Goal: Information Seeking & Learning: Learn about a topic

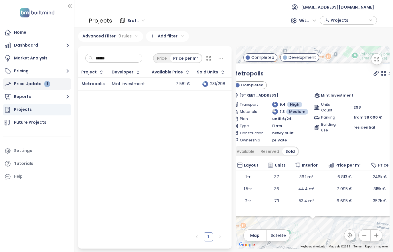
click at [38, 82] on div "Price Update 1" at bounding box center [32, 83] width 36 height 7
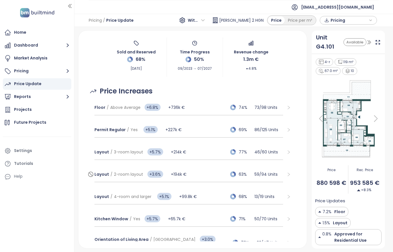
scroll to position [57, 0]
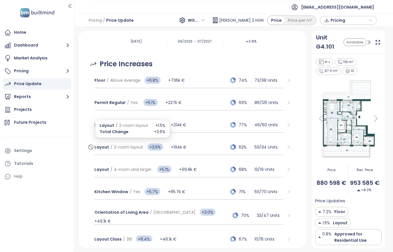
click at [176, 149] on span "+194k €" at bounding box center [179, 148] width 16 height 6
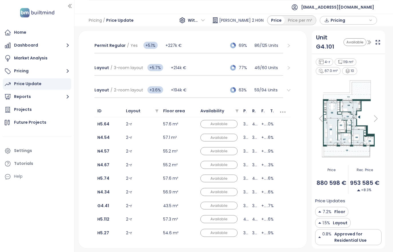
scroll to position [143, 0]
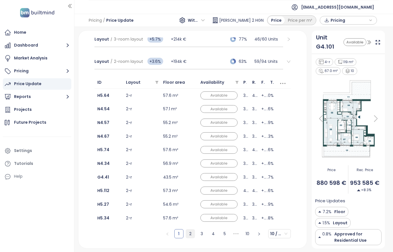
click at [186, 235] on link "2" at bounding box center [190, 234] width 9 height 9
click at [197, 237] on link "3" at bounding box center [201, 234] width 9 height 9
click at [209, 233] on link "4" at bounding box center [213, 234] width 9 height 9
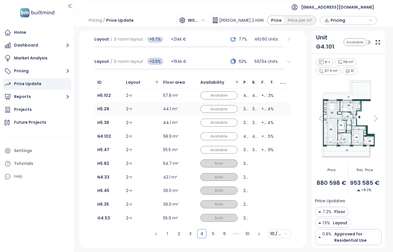
click at [168, 108] on td "44.1 m²" at bounding box center [178, 109] width 37 height 14
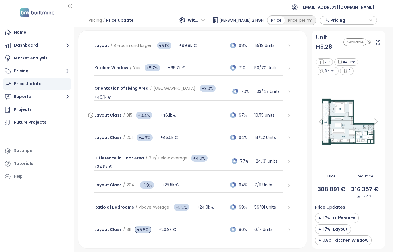
scroll to position [372, 0]
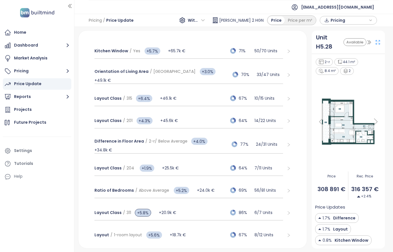
click at [377, 44] on icon at bounding box center [378, 42] width 4 height 4
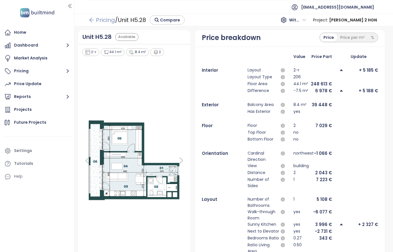
click at [96, 17] on link "Pricing" at bounding box center [102, 20] width 26 height 10
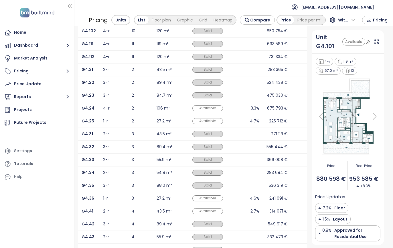
scroll to position [95, 0]
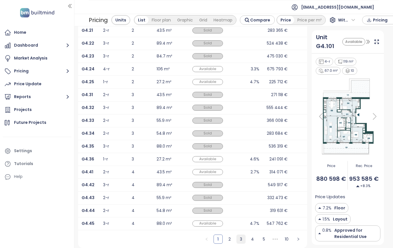
click at [239, 238] on link "3" at bounding box center [241, 239] width 9 height 9
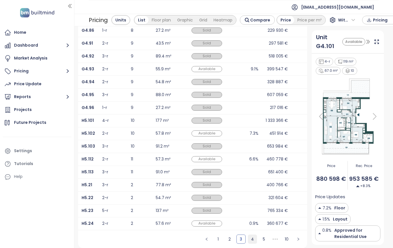
click at [249, 239] on link "4" at bounding box center [252, 239] width 9 height 9
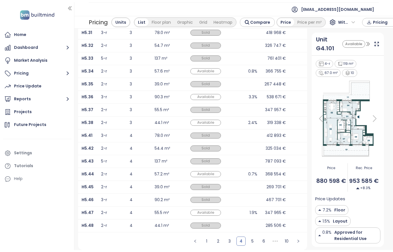
scroll to position [38, 0]
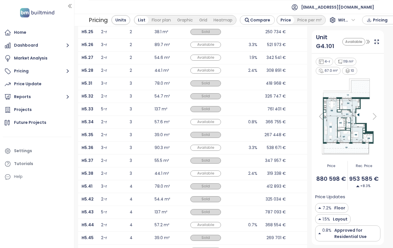
click at [109, 73] on div "2-r" at bounding box center [111, 70] width 21 height 7
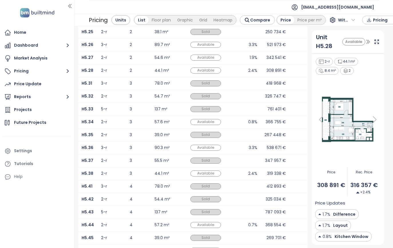
drag, startPoint x: 44, startPoint y: 46, endPoint x: 99, endPoint y: 9, distance: 66.8
click at [102, 5] on ul "[EMAIL_ADDRESS][DOMAIN_NAME]" at bounding box center [234, 7] width 290 height 14
click at [69, 46] on icon "button" at bounding box center [67, 45] width 7 height 7
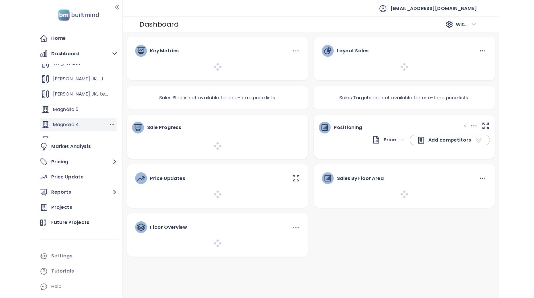
scroll to position [77, 0]
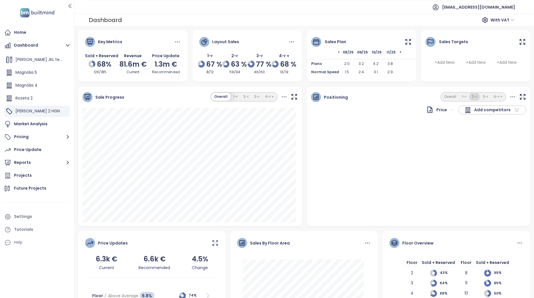
click at [393, 97] on button "2-r" at bounding box center [474, 97] width 11 height 8
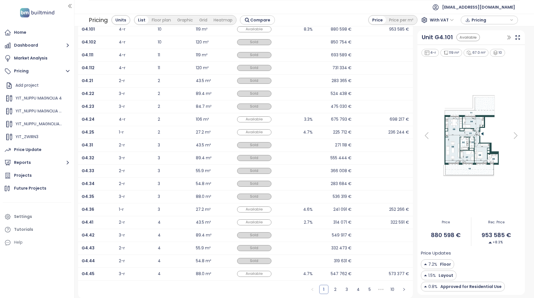
scroll to position [41, 0]
click at [343, 252] on link "3" at bounding box center [346, 289] width 9 height 9
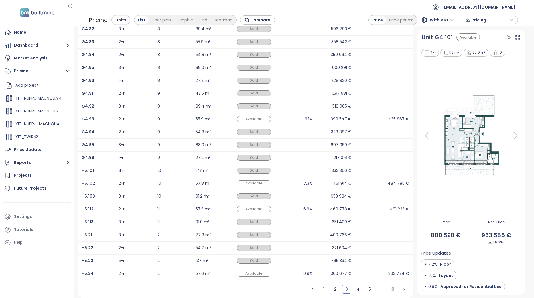
click at [349, 252] on ul "1 2 3 4 5 ••• 10" at bounding box center [357, 289] width 109 height 18
click at [354, 252] on link "4" at bounding box center [358, 289] width 9 height 9
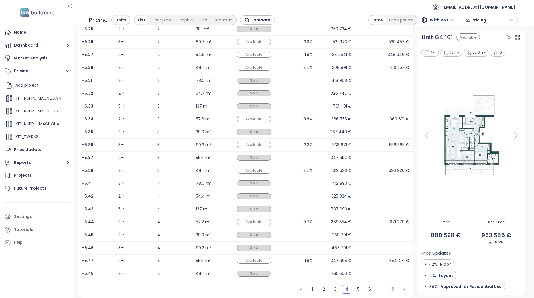
click at [108, 67] on div "H5.28" at bounding box center [96, 67] width 29 height 7
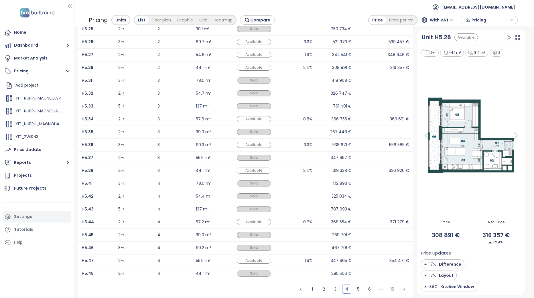
click at [40, 218] on div "Settings" at bounding box center [37, 216] width 68 height 11
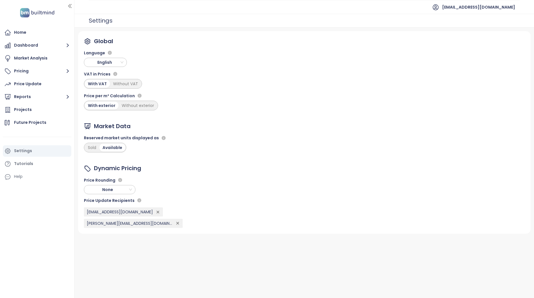
click at [118, 60] on span "English" at bounding box center [106, 62] width 40 height 9
click at [107, 120] on div "Slovak" at bounding box center [105, 119] width 34 height 6
click at [40, 74] on button "Cenník" at bounding box center [37, 71] width 68 height 11
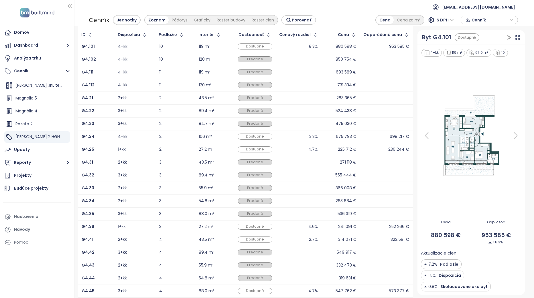
scroll to position [41, 0]
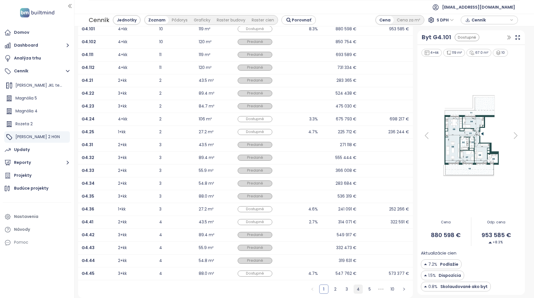
click at [356, 252] on link "4" at bounding box center [358, 289] width 9 height 9
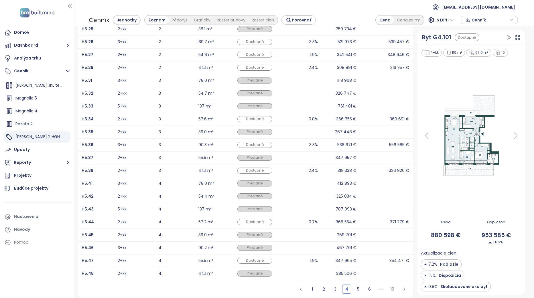
click at [104, 68] on div "H5.28" at bounding box center [96, 67] width 29 height 7
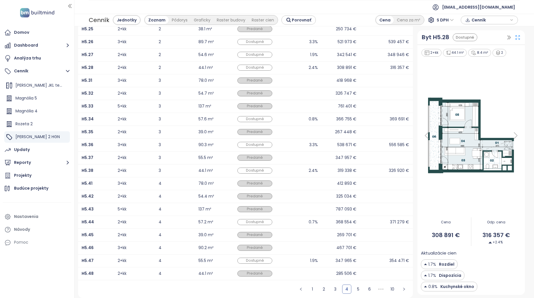
click at [393, 38] on icon at bounding box center [518, 38] width 6 height 6
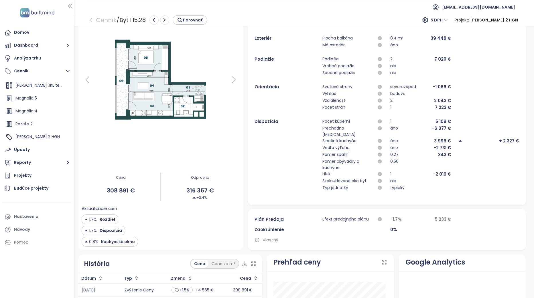
scroll to position [57, 0]
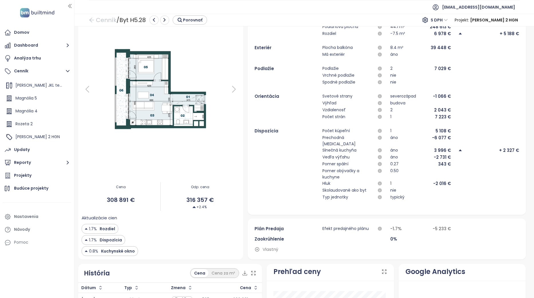
drag, startPoint x: 200, startPoint y: 226, endPoint x: 190, endPoint y: 185, distance: 42.5
click at [200, 226] on div "Aktualizácie cien 1.7% Rozdiel 1.7% Dispozícia 0.8% Kuchynské okno" at bounding box center [161, 236] width 158 height 42
click at [56, 44] on button "Dashboard" at bounding box center [37, 45] width 68 height 11
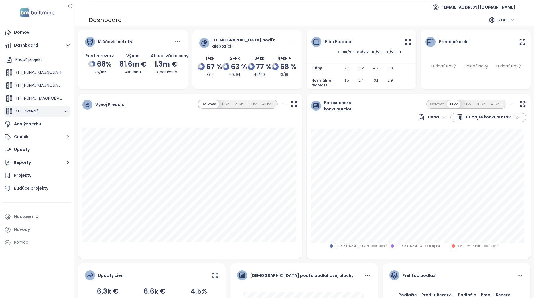
click at [37, 111] on span "YIT_ZWIRN3" at bounding box center [26, 111] width 23 height 6
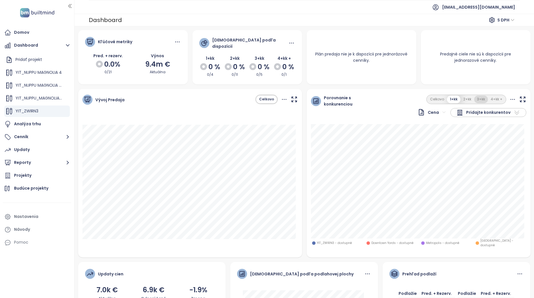
click at [393, 96] on button "3+kk" at bounding box center [481, 100] width 14 height 8
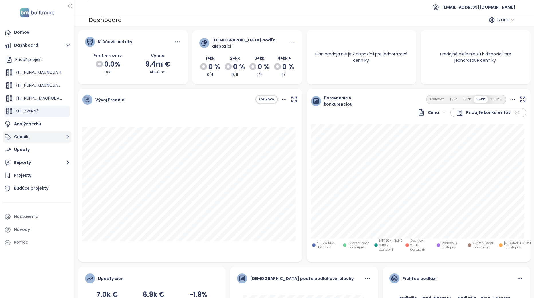
click at [41, 138] on button "Cenník" at bounding box center [37, 136] width 68 height 11
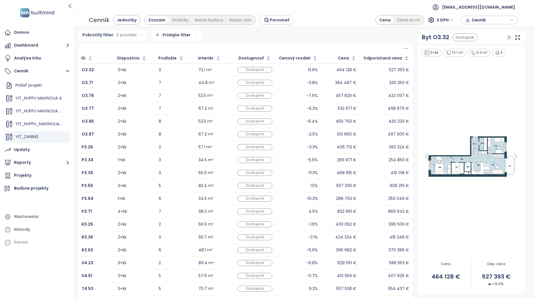
click at [373, 70] on div "527 393 €" at bounding box center [386, 70] width 46 height 7
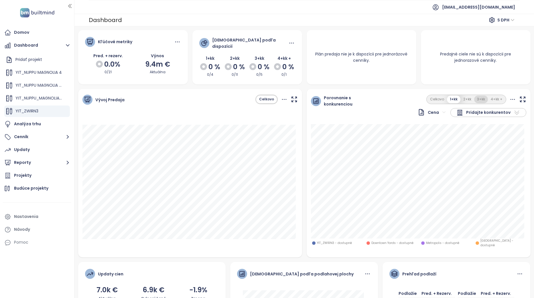
click at [393, 96] on button "3+kk" at bounding box center [481, 100] width 14 height 8
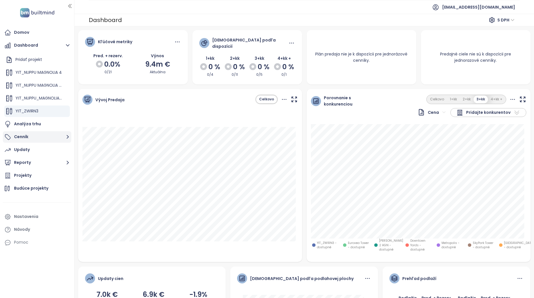
click at [39, 138] on button "Cenník" at bounding box center [37, 136] width 68 height 11
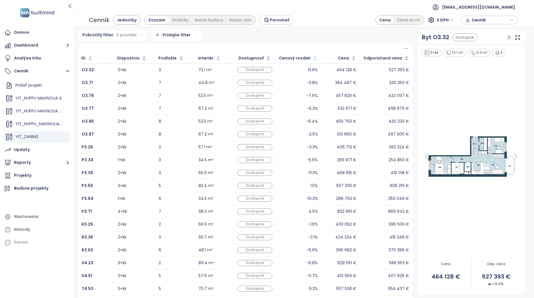
click at [312, 56] on icon "button" at bounding box center [315, 59] width 6 height 6
click at [313, 57] on icon "button" at bounding box center [315, 58] width 4 height 7
click at [307, 71] on div "19.3%" at bounding box center [312, 70] width 10 height 4
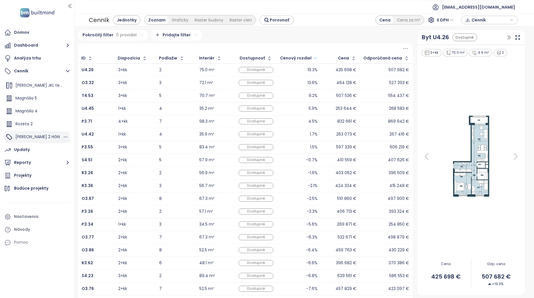
click at [36, 139] on span "[PERSON_NAME] 2 HGN" at bounding box center [37, 137] width 44 height 6
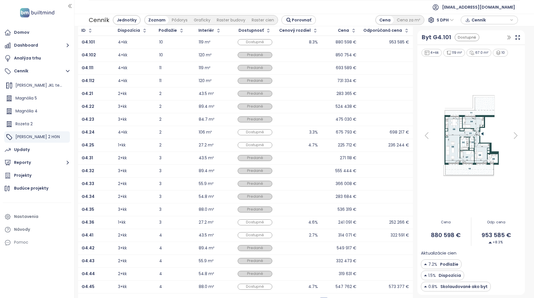
scroll to position [41, 0]
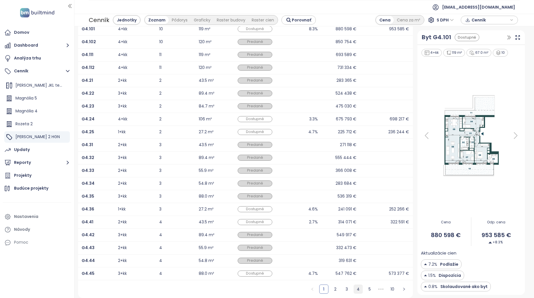
click at [354, 252] on link "4" at bounding box center [358, 289] width 9 height 9
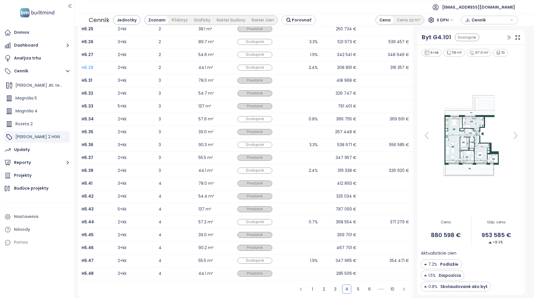
click at [91, 68] on b "H5.28" at bounding box center [88, 68] width 12 height 6
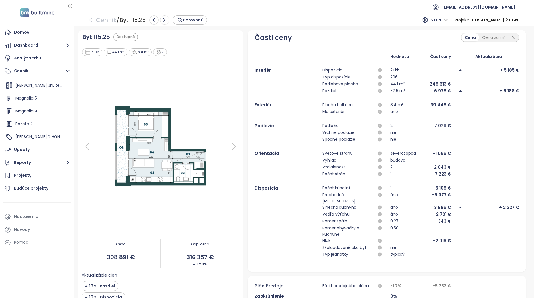
click at [393, 8] on ul "[EMAIL_ADDRESS][DOMAIN_NAME]" at bounding box center [304, 7] width 431 height 14
click at [49, 167] on button "Reporty" at bounding box center [37, 162] width 68 height 11
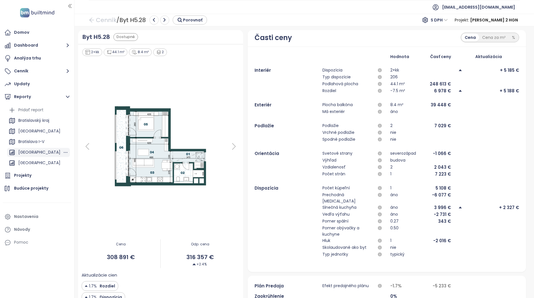
click at [40, 151] on div "[GEOGRAPHIC_DATA]" at bounding box center [39, 152] width 42 height 7
